Goal: Contribute content: Add original content to the website for others to see

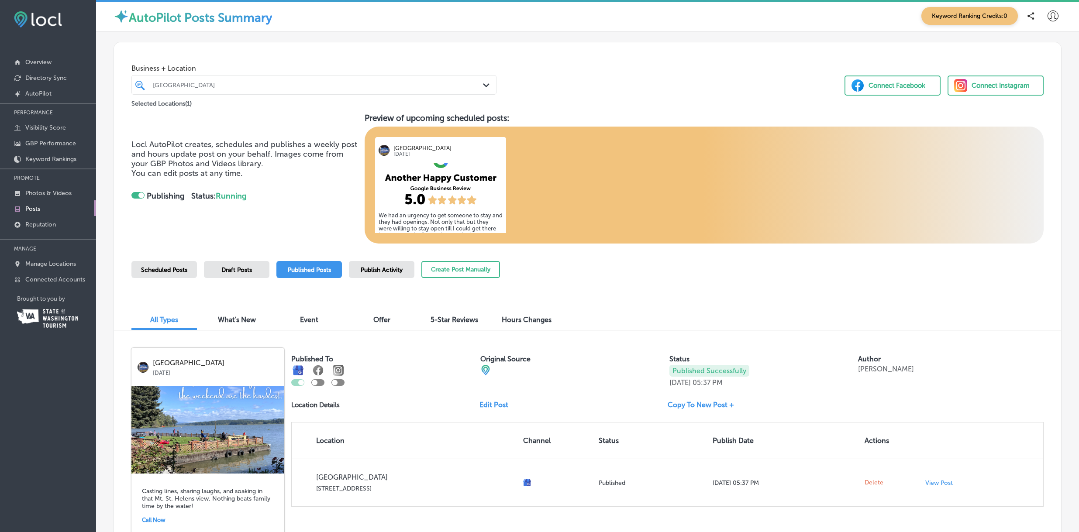
click at [736, 61] on div "Business + Location [GEOGRAPHIC_DATA] Path Created with Sketch. Selected Locati…" at bounding box center [587, 75] width 947 height 66
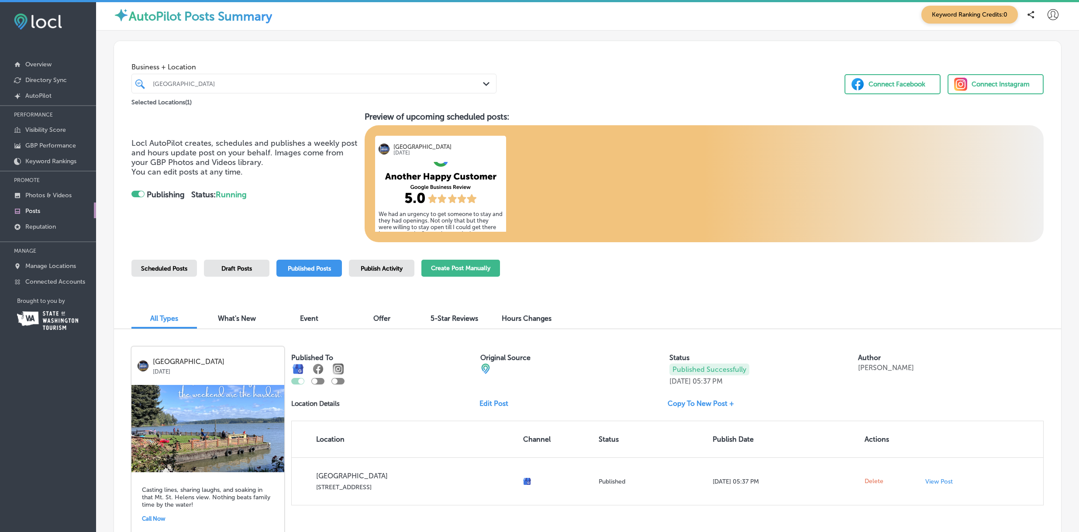
click at [463, 265] on button "Create Post Manually" at bounding box center [460, 268] width 79 height 17
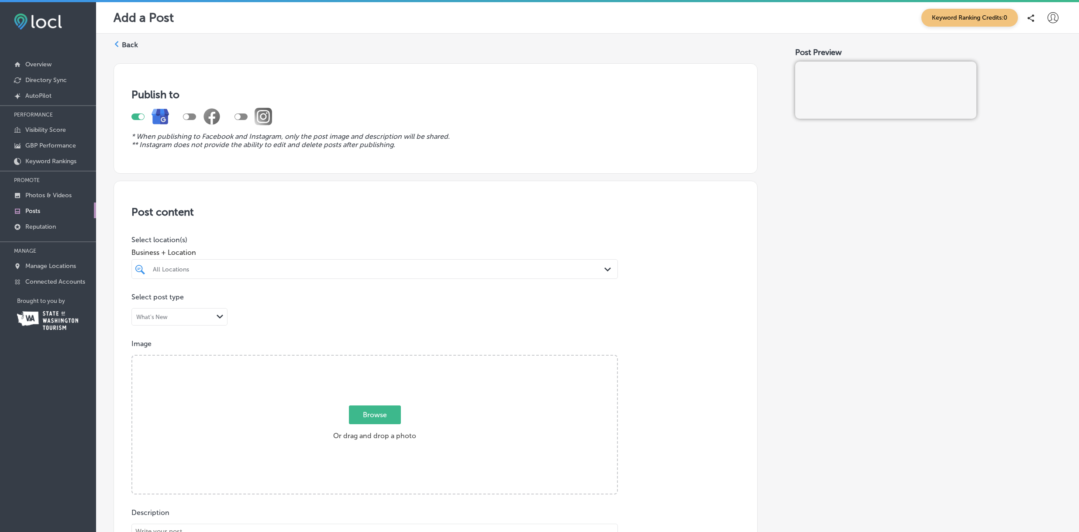
click at [385, 413] on span "Browse" at bounding box center [375, 414] width 52 height 19
click at [385, 358] on input "Browse Or drag and drop a photo" at bounding box center [374, 357] width 484 height 3
type input "C:\fakepath\foggy [GEOGRAPHIC_DATA]jpg"
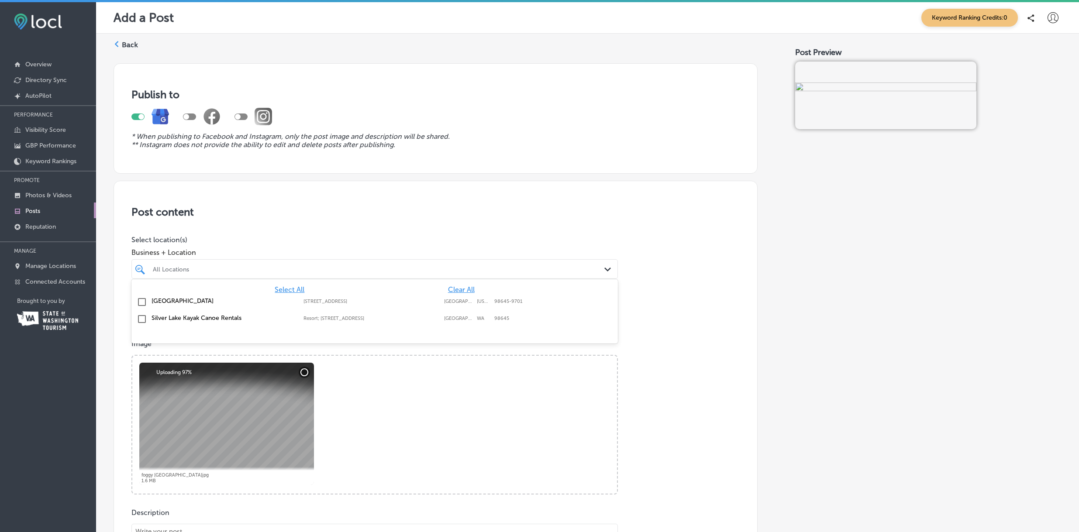
click at [292, 269] on div "All Locations" at bounding box center [379, 268] width 452 height 7
click at [185, 301] on label "[GEOGRAPHIC_DATA]" at bounding box center [222, 300] width 143 height 7
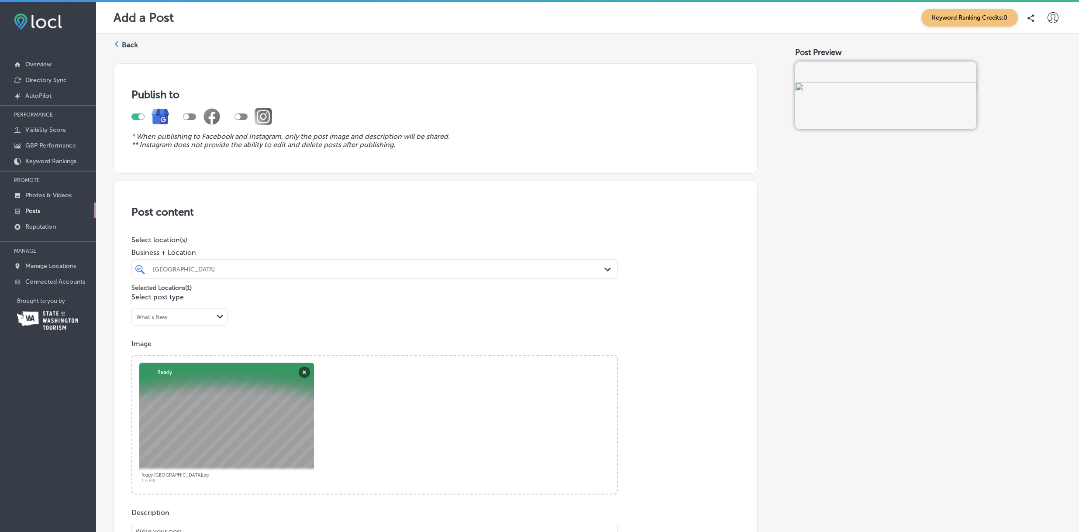
click at [649, 374] on div "Image Powered by PQINA Browse Or drag and drop a photo foggy [GEOGRAPHIC_DATA]j…" at bounding box center [435, 417] width 608 height 155
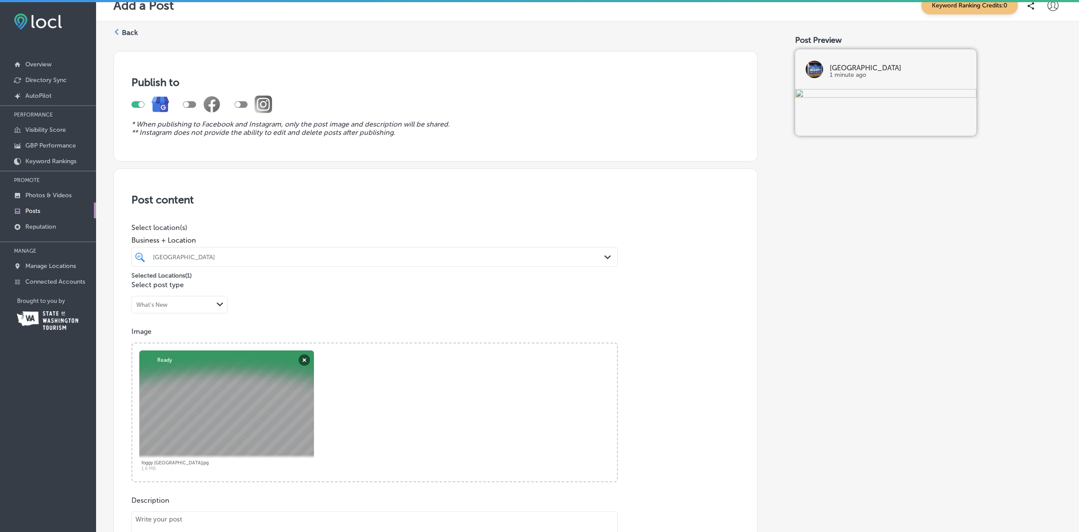
scroll to position [23, 0]
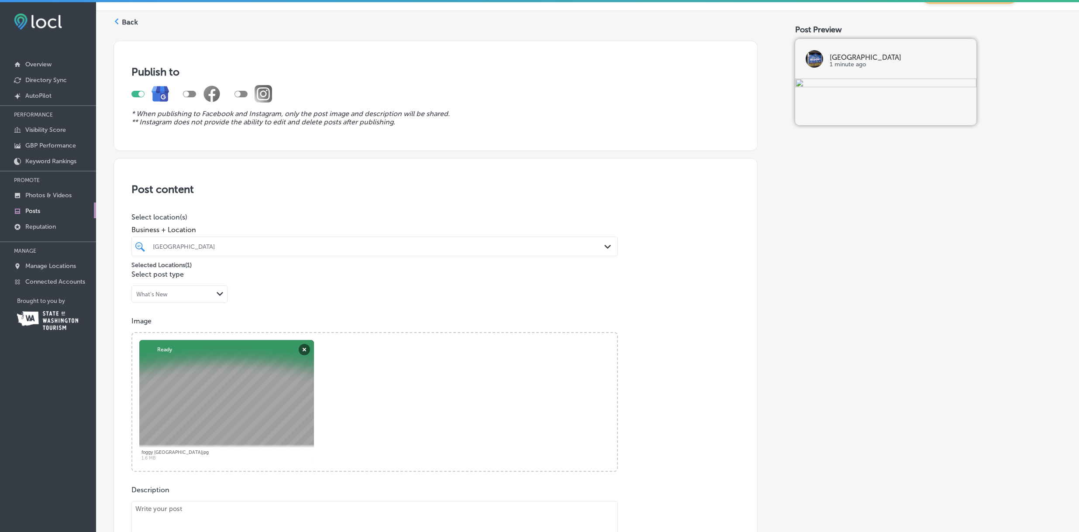
click at [192, 289] on div "What's New Path Created with Sketch." at bounding box center [179, 294] width 95 height 17
click at [184, 313] on div "What's New" at bounding box center [179, 312] width 95 height 15
click at [505, 325] on div "Image Powered by PQINA Browse Or drag and drop a photo foggy [GEOGRAPHIC_DATA]j…" at bounding box center [435, 394] width 608 height 155
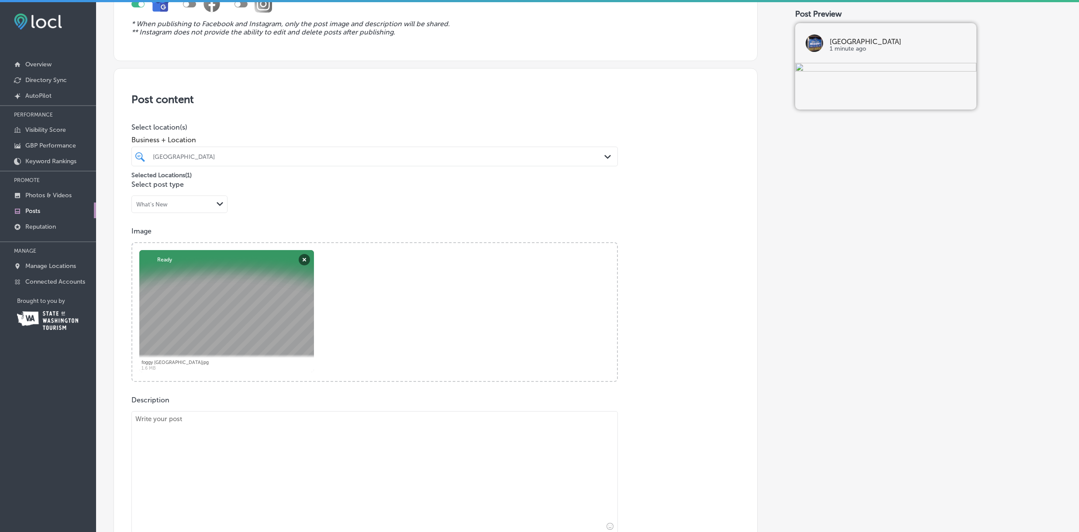
scroll to position [211, 0]
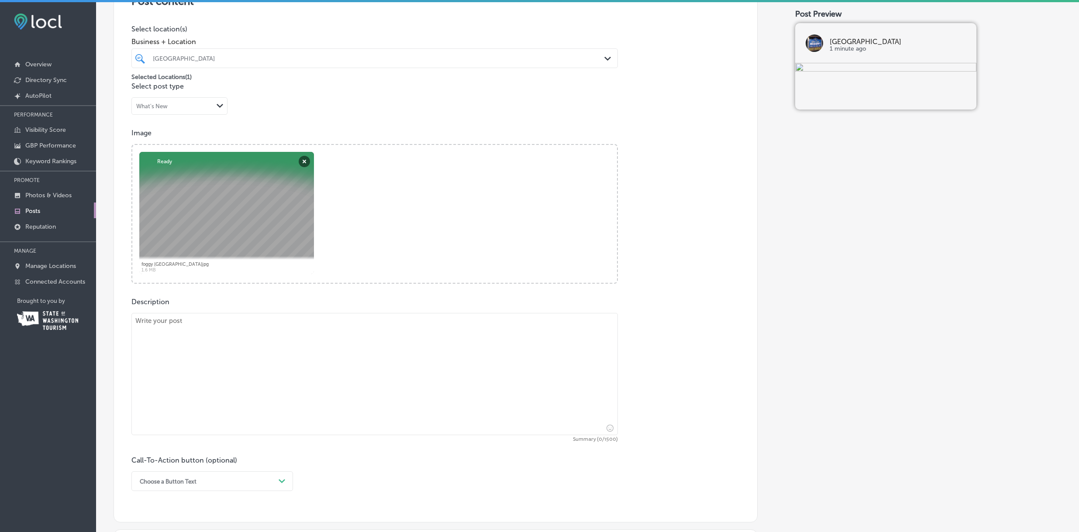
click at [431, 359] on textarea at bounding box center [374, 374] width 486 height 122
click at [431, 328] on textarea at bounding box center [374, 374] width 486 height 122
paste textarea "[PERSON_NAME] mornings like this feel timeless—Silver Lake resting in calm wate…"
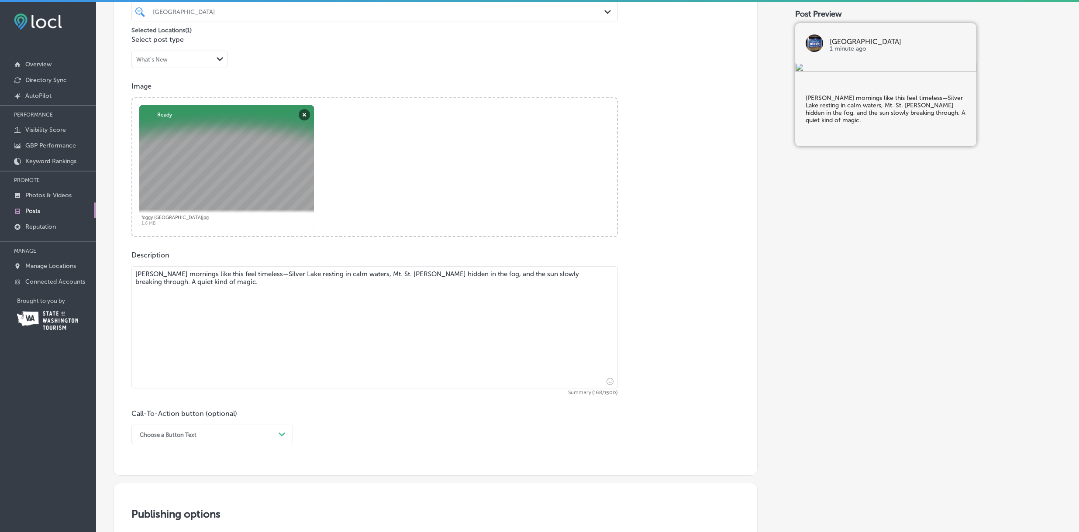
scroll to position [305, 0]
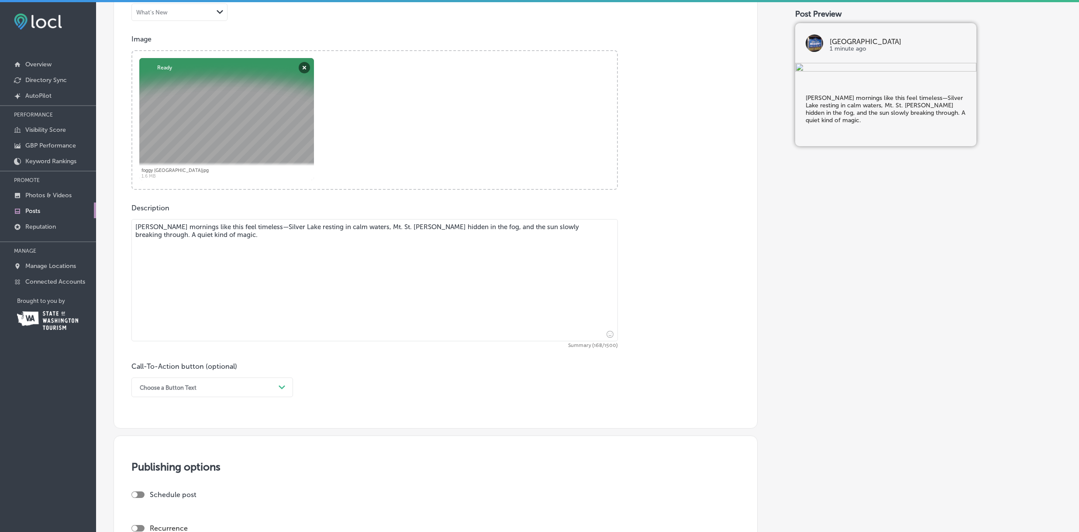
type textarea "[PERSON_NAME] mornings like this feel timeless—Silver Lake resting in calm wate…"
click at [265, 385] on div "Choose a Button Text" at bounding box center [205, 388] width 140 height 14
click at [175, 498] on div "Call Now" at bounding box center [211, 498] width 161 height 15
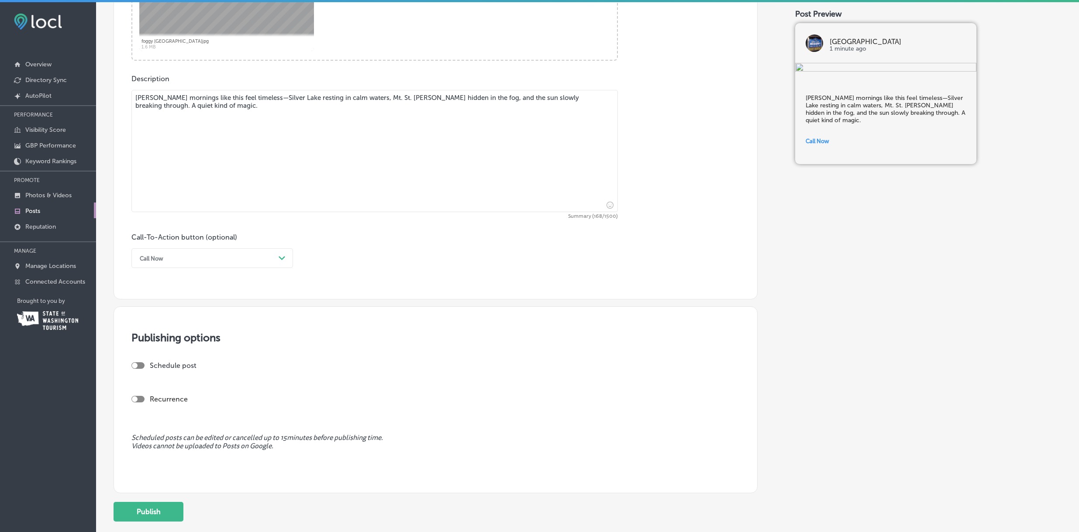
scroll to position [395, 0]
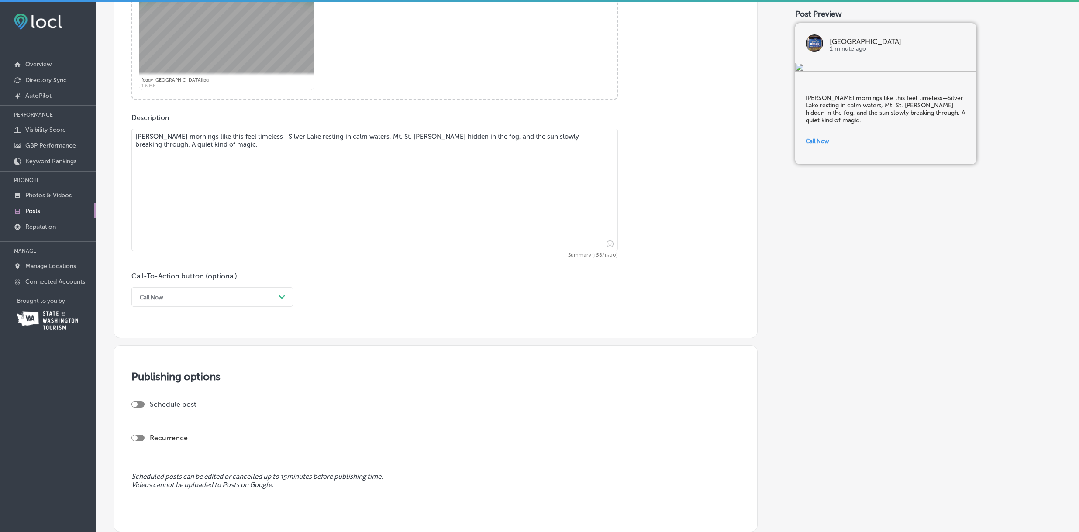
click at [140, 404] on div at bounding box center [137, 404] width 13 height 7
checkbox input "true"
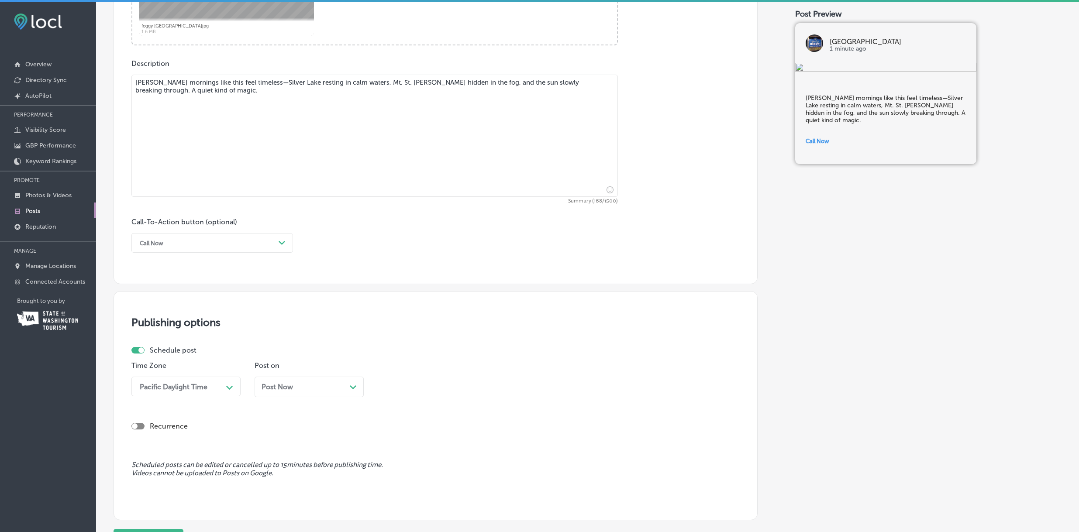
scroll to position [495, 0]
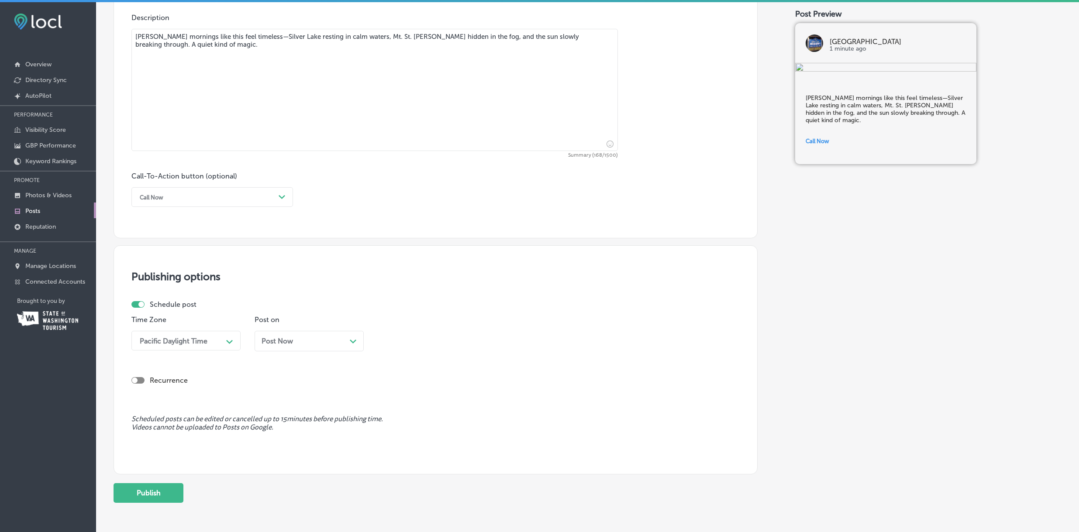
click at [351, 342] on icon "Path Created with Sketch." at bounding box center [353, 342] width 7 height 4
click at [469, 340] on div "Path Created with Sketch." at bounding box center [476, 341] width 14 height 14
click at [410, 426] on div "6:00 AM" at bounding box center [432, 425] width 109 height 15
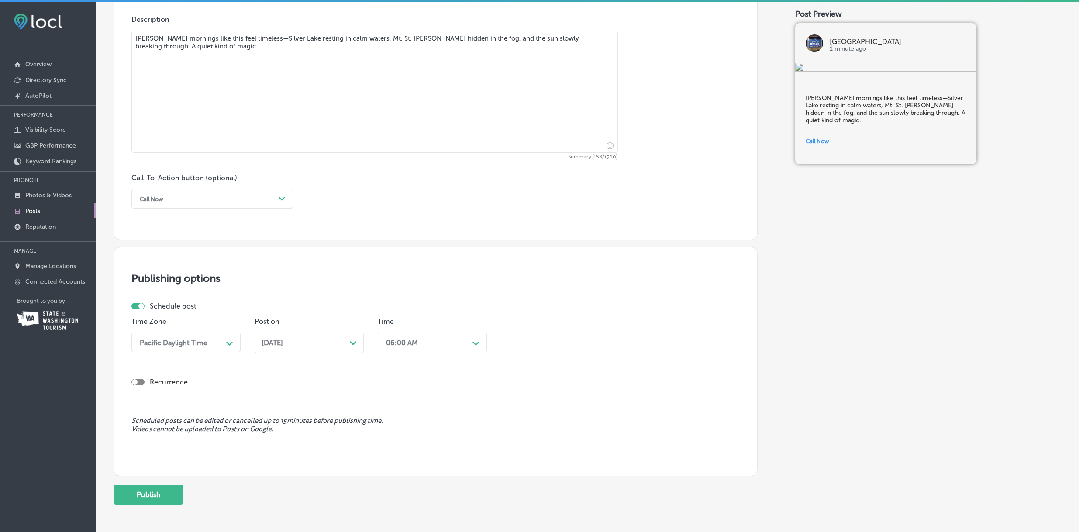
drag, startPoint x: 251, startPoint y: 35, endPoint x: 269, endPoint y: 32, distance: 18.2
click at [251, 35] on textarea "[PERSON_NAME] mornings like this feel timeless—Silver Lake resting in calm wate…" at bounding box center [374, 92] width 486 height 122
click at [359, 38] on textarea "[PERSON_NAME] mornings like this feel timeless: Silver Lake resting in calm wat…" at bounding box center [374, 92] width 486 height 122
drag, startPoint x: 377, startPoint y: 42, endPoint x: 390, endPoint y: 33, distance: 16.2
click at [377, 42] on textarea "[PERSON_NAME] mornings like this feel timeless: Silver Lake resting in calm wat…" at bounding box center [374, 92] width 486 height 122
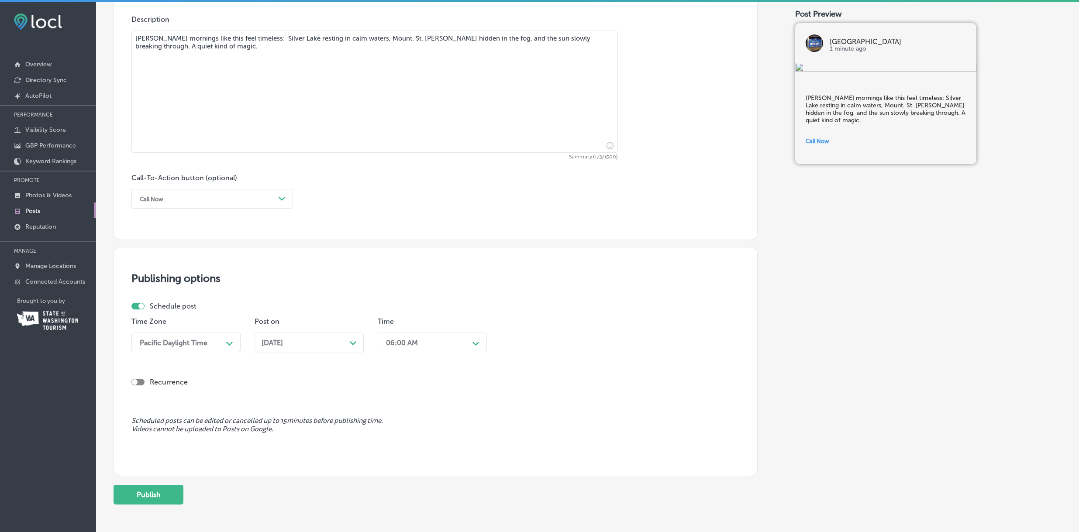
click at [391, 32] on textarea "[PERSON_NAME] mornings like this feel timeless: Silver Lake resting in calm wat…" at bounding box center [374, 92] width 486 height 122
click at [378, 38] on textarea "[PERSON_NAME] mornings like this feel timeless: Silver Lake resting in calm wat…" at bounding box center [374, 92] width 486 height 122
click at [385, 70] on textarea "[PERSON_NAME] mornings like this feel timeless: Silver Lake resting in calm wat…" at bounding box center [374, 92] width 486 height 122
type textarea "[PERSON_NAME] mornings like this feel timeless: Silver Lake resting in calm wat…"
click at [154, 492] on button "Publish" at bounding box center [148, 495] width 70 height 20
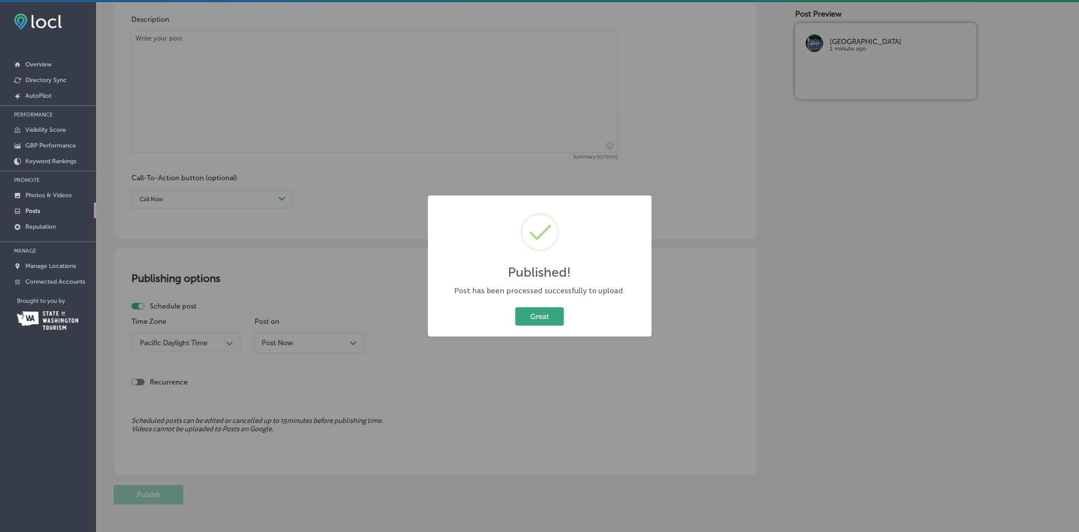
click at [545, 313] on button "Great" at bounding box center [539, 316] width 48 height 18
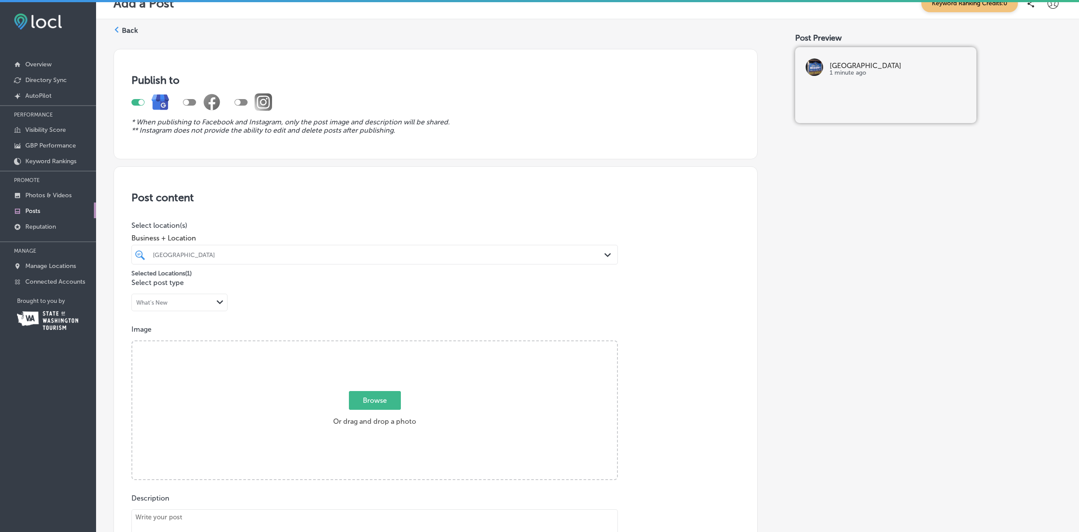
scroll to position [0, 0]
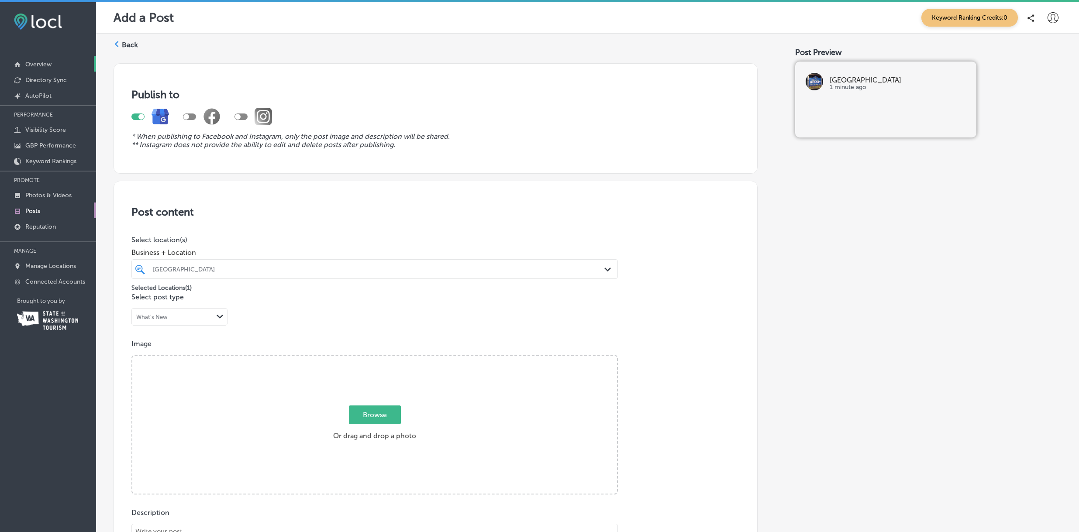
click at [39, 61] on p "Overview" at bounding box center [38, 64] width 26 height 7
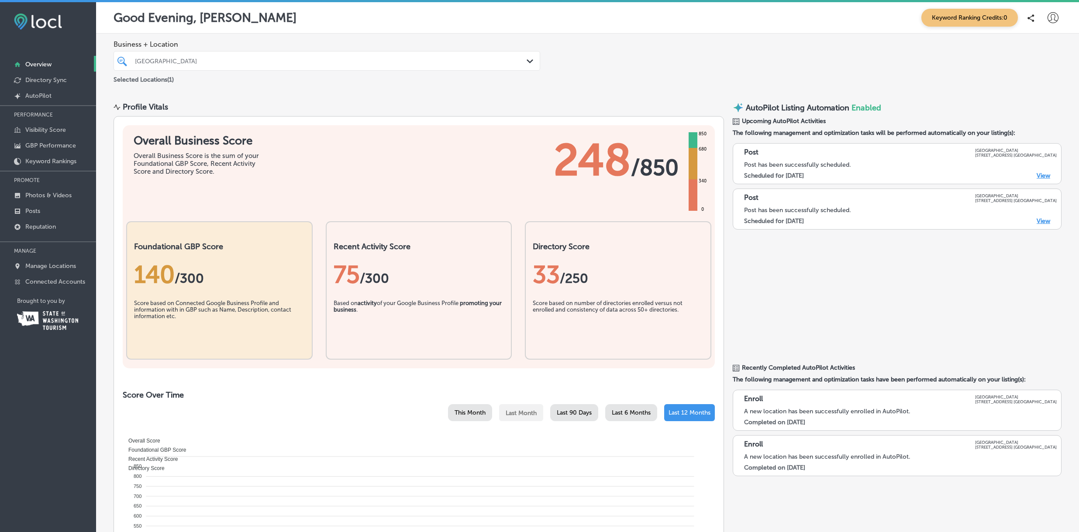
click at [658, 80] on div "Business + Location [GEOGRAPHIC_DATA] Path Created with Sketch. Selected Locati…" at bounding box center [587, 63] width 982 height 58
